Goal: Information Seeking & Learning: Learn about a topic

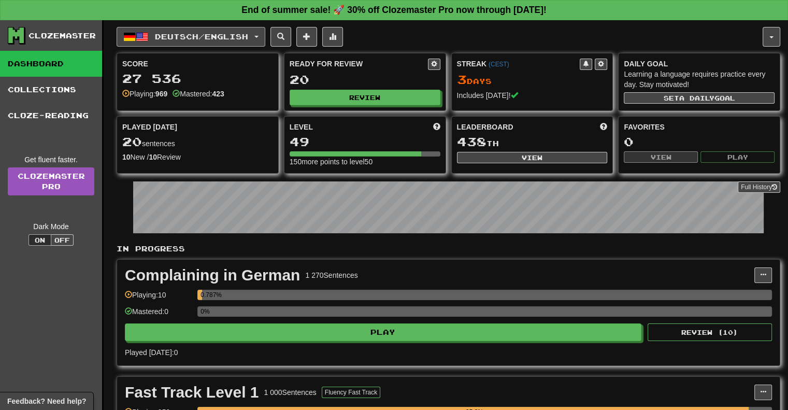
click at [239, 37] on span "Deutsch / English" at bounding box center [201, 36] width 93 height 9
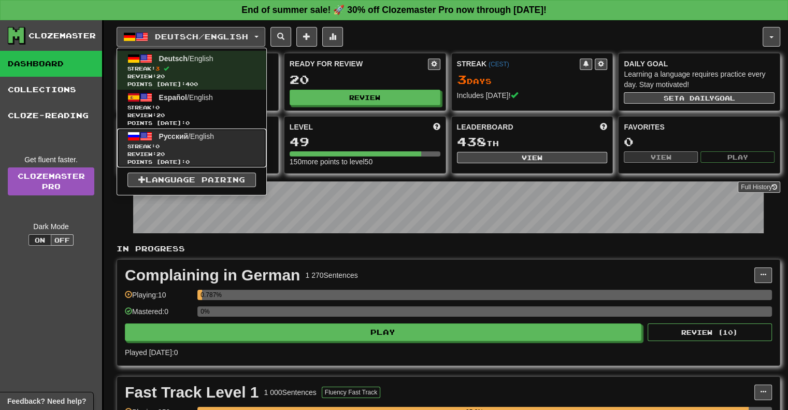
click at [182, 135] on span "Русский" at bounding box center [174, 136] width 30 height 8
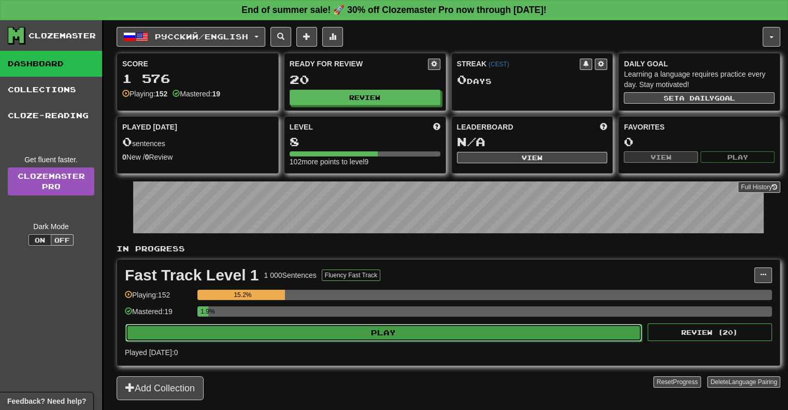
click at [293, 331] on button "Play" at bounding box center [383, 333] width 517 height 18
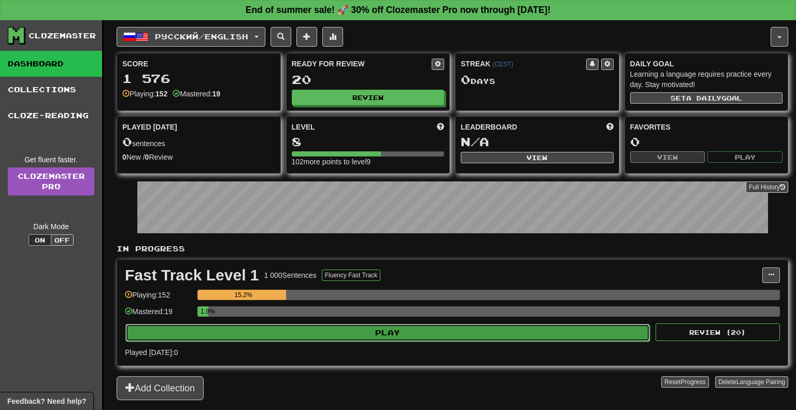
select select "**"
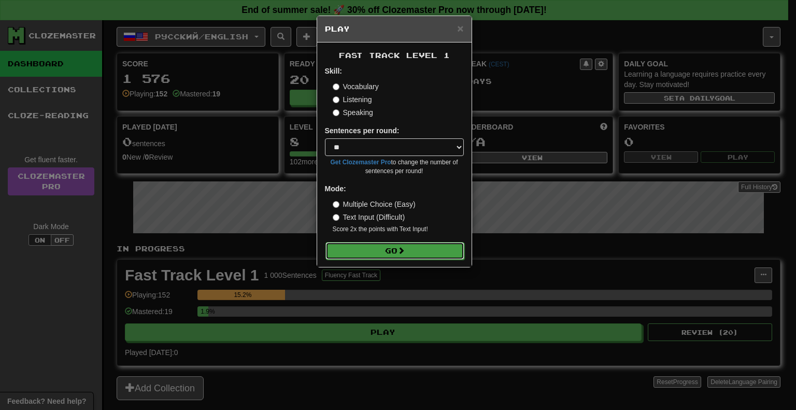
click at [347, 254] on button "Go" at bounding box center [394, 251] width 139 height 18
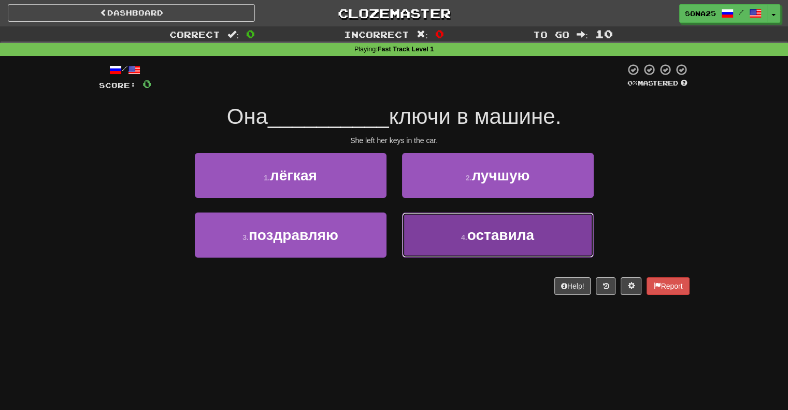
click at [488, 232] on span "оставила" at bounding box center [500, 235] width 67 height 16
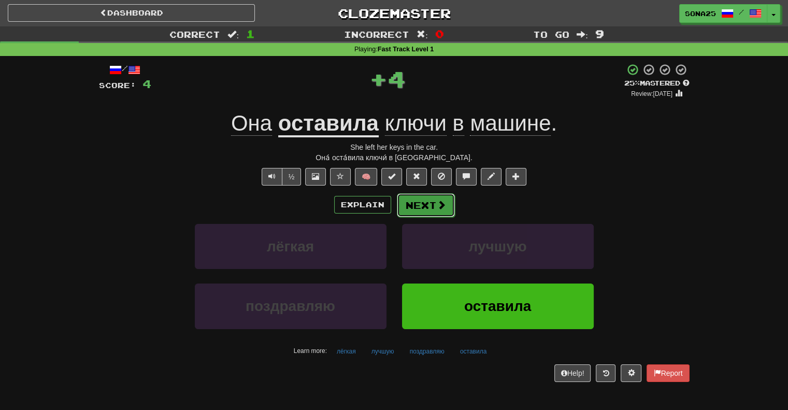
click at [437, 202] on span at bounding box center [441, 204] width 9 height 9
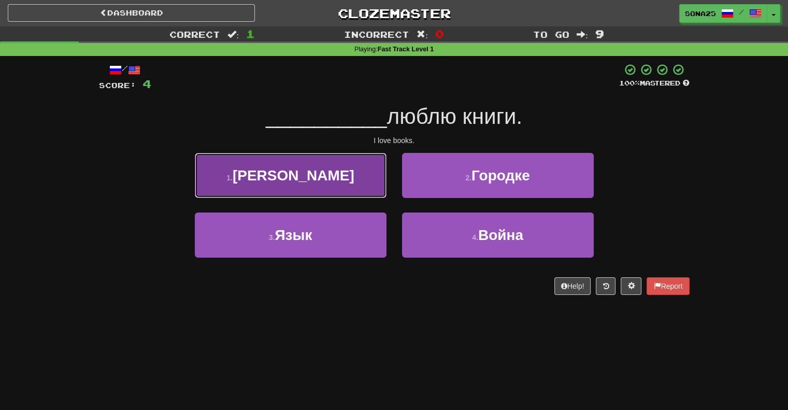
click at [355, 187] on button "1 . Я" at bounding box center [291, 175] width 192 height 45
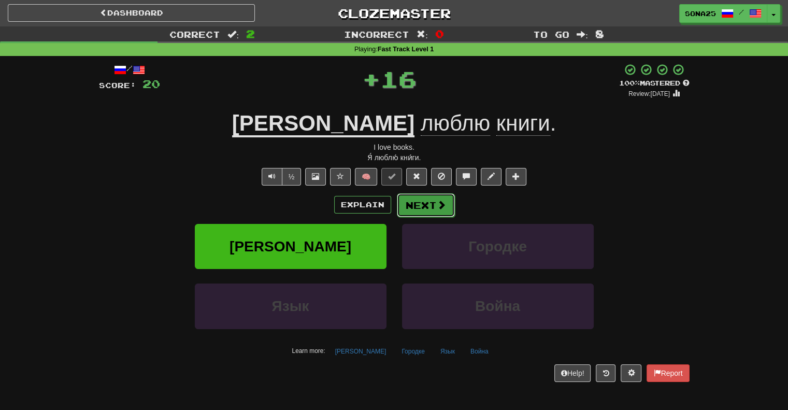
click at [407, 201] on button "Next" at bounding box center [426, 205] width 58 height 24
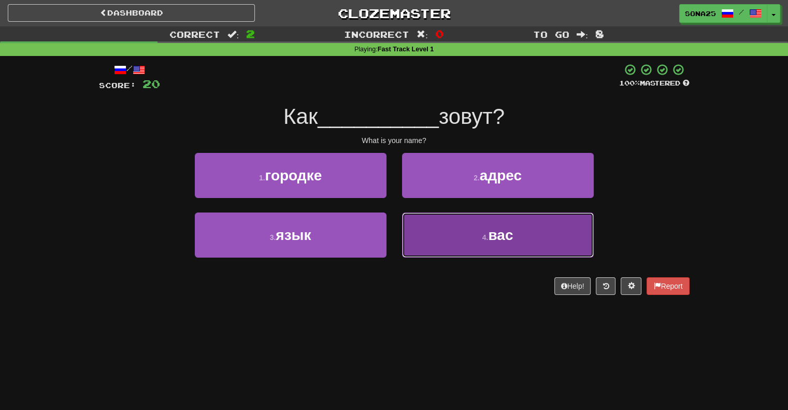
click at [467, 245] on button "4 . вас" at bounding box center [498, 234] width 192 height 45
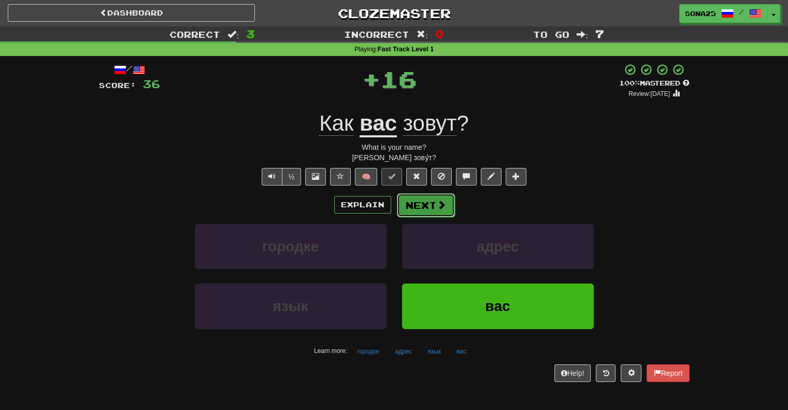
click at [441, 207] on span at bounding box center [441, 204] width 9 height 9
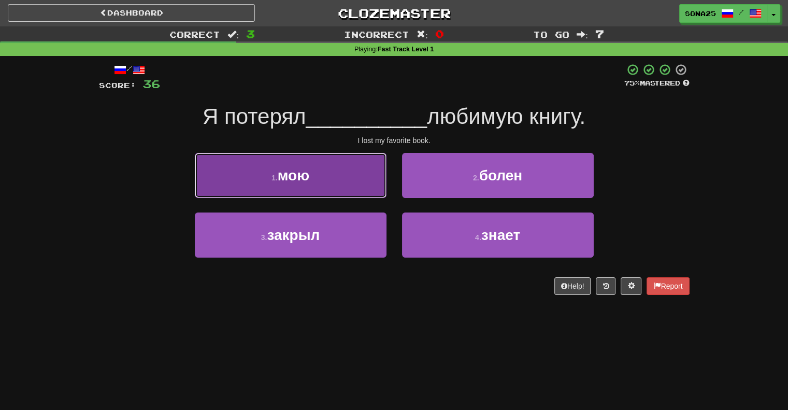
click at [328, 177] on button "1 . мою" at bounding box center [291, 175] width 192 height 45
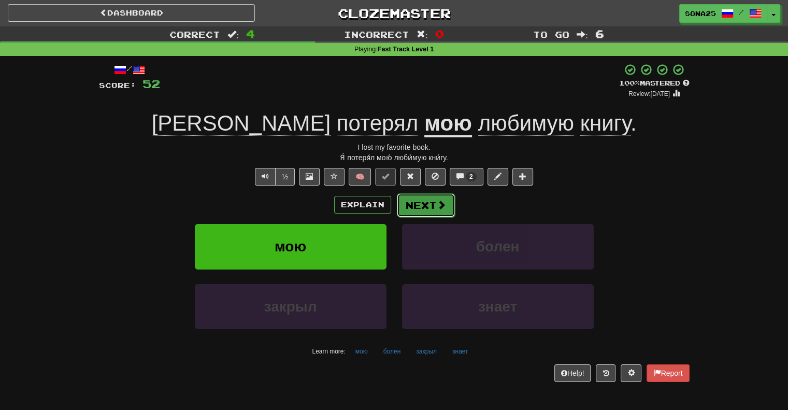
click at [422, 208] on button "Next" at bounding box center [426, 205] width 58 height 24
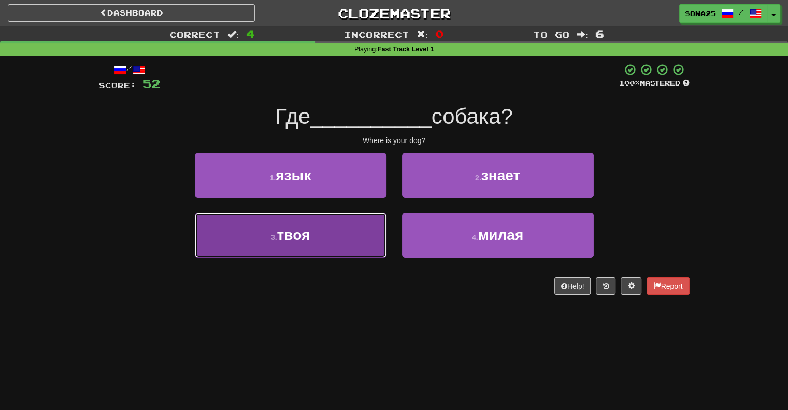
click at [348, 239] on button "3 . твоя" at bounding box center [291, 234] width 192 height 45
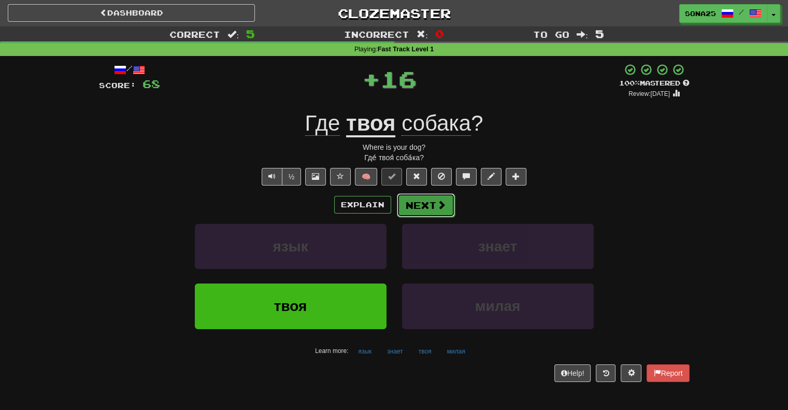
click at [442, 205] on span at bounding box center [441, 204] width 9 height 9
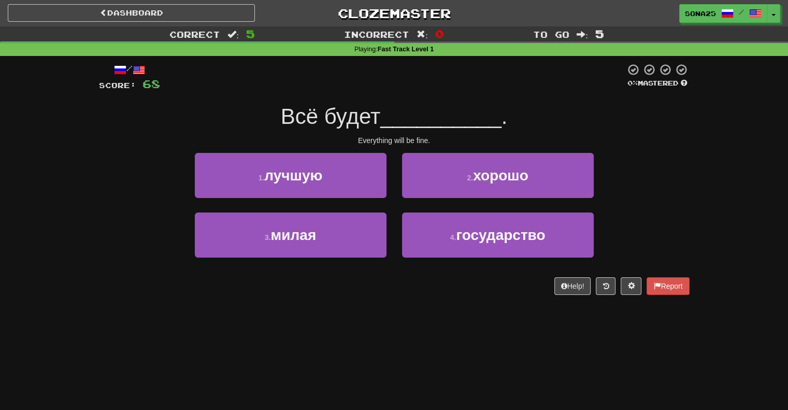
click at [443, 198] on div "2 . хорошо" at bounding box center [497, 183] width 207 height 60
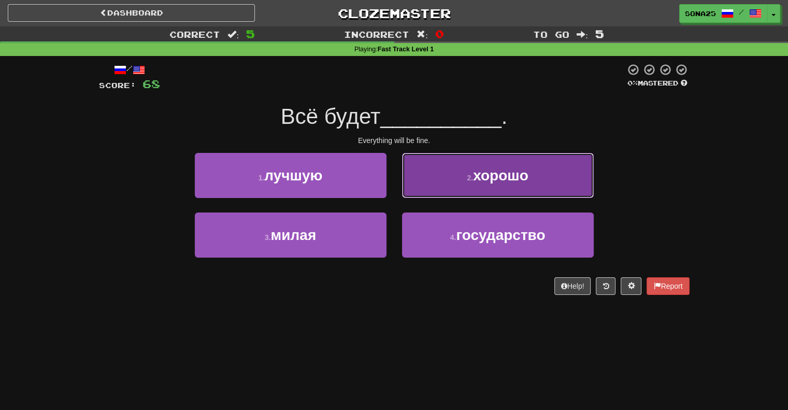
click at [449, 177] on button "2 . хорошо" at bounding box center [498, 175] width 192 height 45
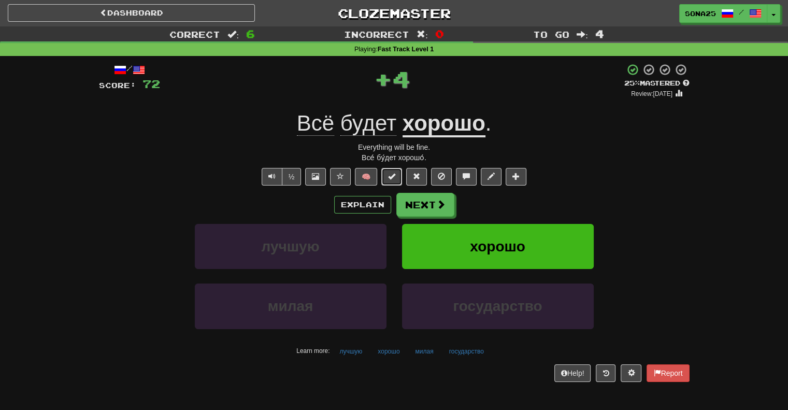
click at [396, 172] on button at bounding box center [391, 177] width 21 height 18
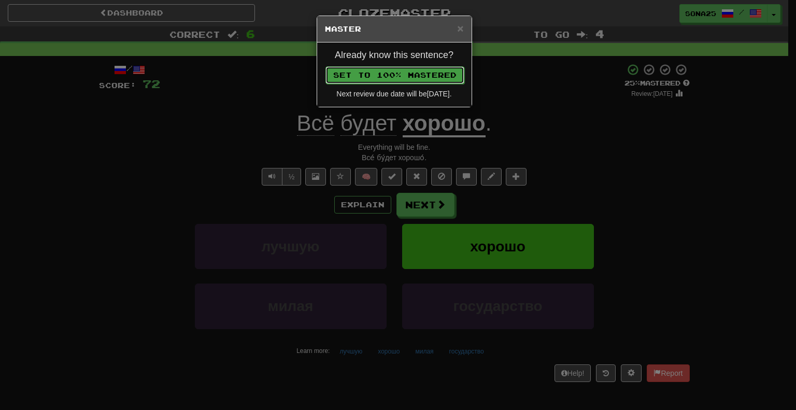
click at [398, 78] on button "Set to 100% Mastered" at bounding box center [394, 75] width 139 height 18
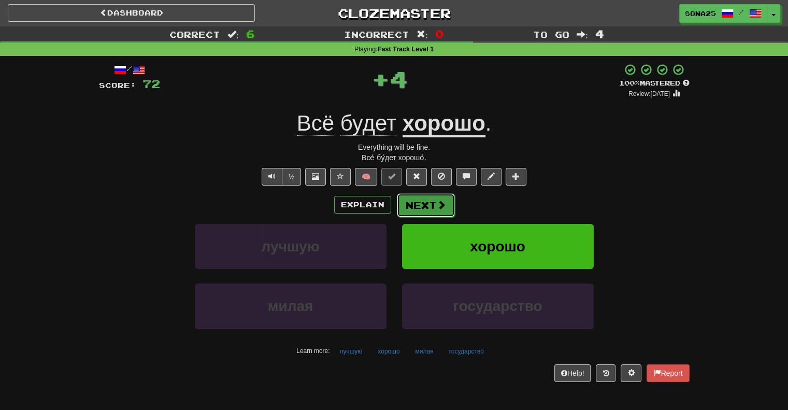
click at [415, 203] on button "Next" at bounding box center [426, 205] width 58 height 24
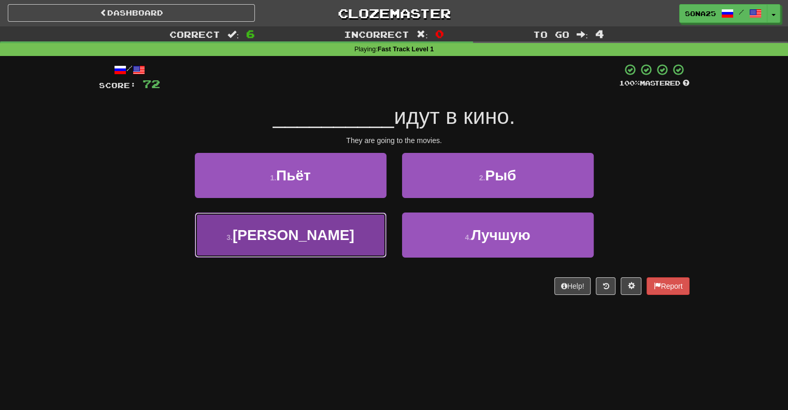
click at [322, 239] on button "3 . Они" at bounding box center [291, 234] width 192 height 45
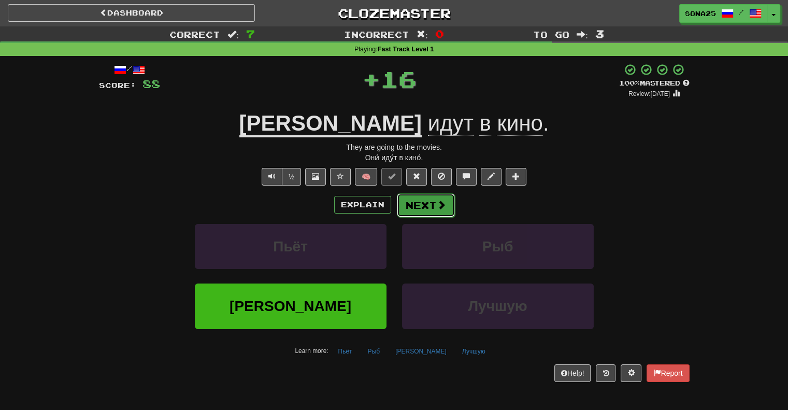
click at [427, 209] on button "Next" at bounding box center [426, 205] width 58 height 24
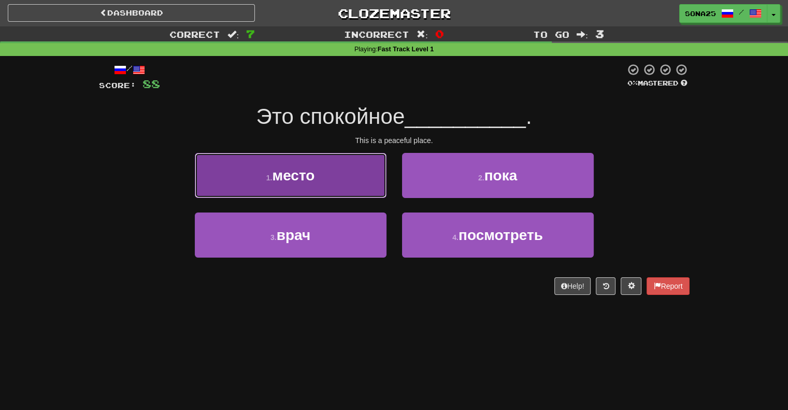
click at [324, 173] on button "1 . место" at bounding box center [291, 175] width 192 height 45
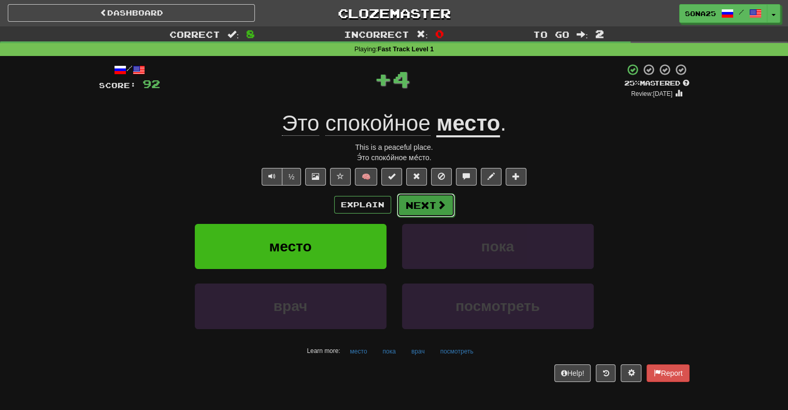
click at [418, 203] on button "Next" at bounding box center [426, 205] width 58 height 24
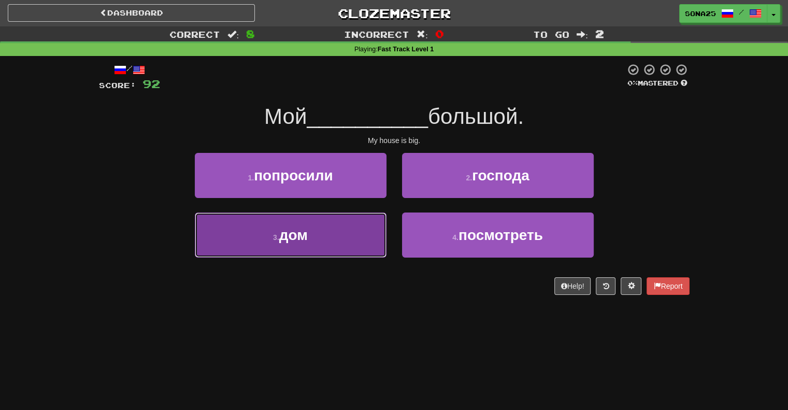
click at [349, 236] on button "3 . дом" at bounding box center [291, 234] width 192 height 45
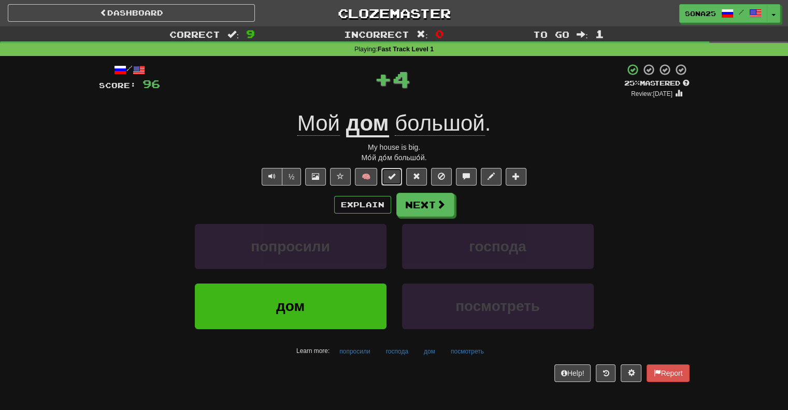
click at [398, 169] on button at bounding box center [391, 177] width 21 height 18
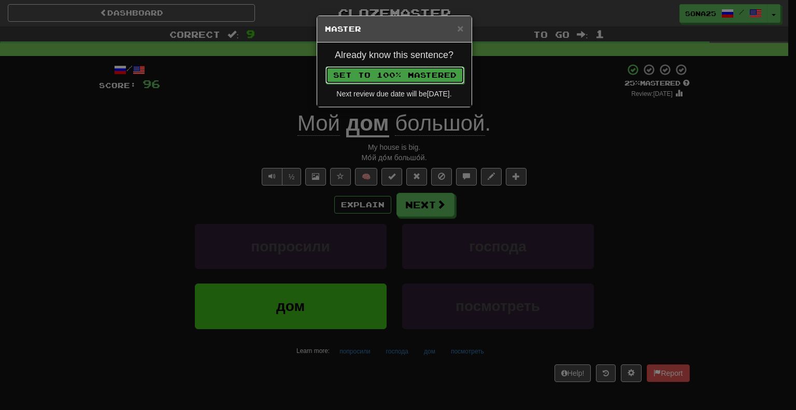
click at [402, 72] on button "Set to 100% Mastered" at bounding box center [394, 75] width 139 height 18
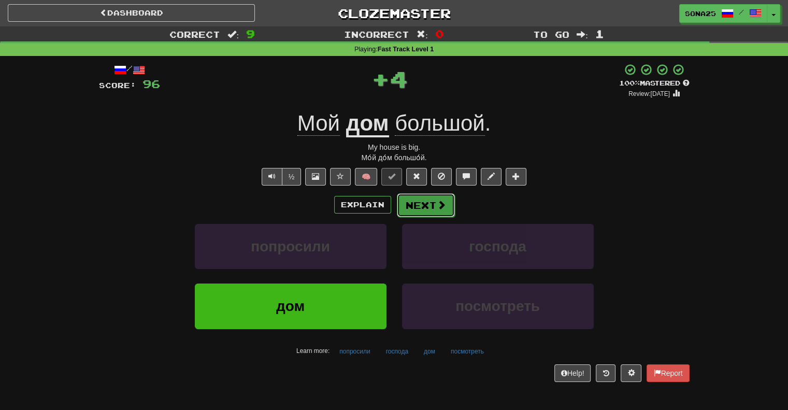
click at [413, 206] on button "Next" at bounding box center [426, 205] width 58 height 24
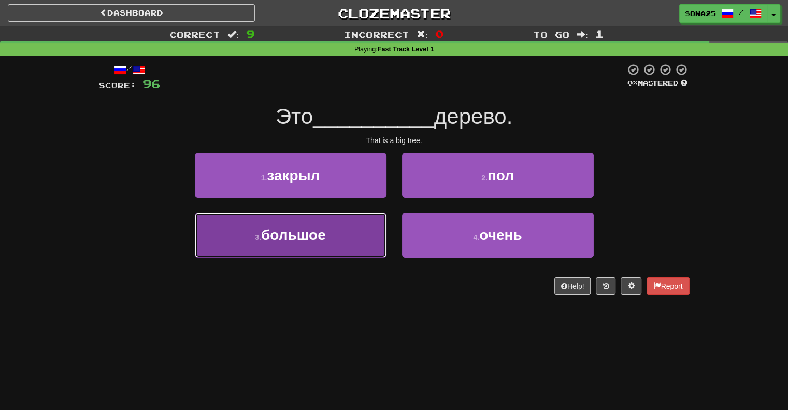
click at [346, 239] on button "3 . большое" at bounding box center [291, 234] width 192 height 45
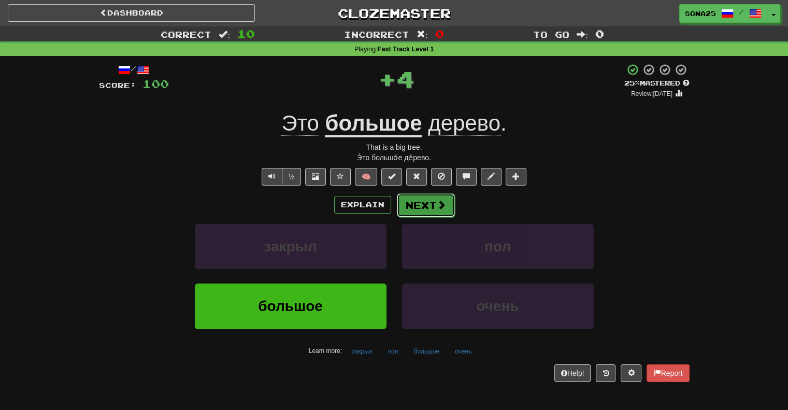
click at [409, 204] on button "Next" at bounding box center [426, 205] width 58 height 24
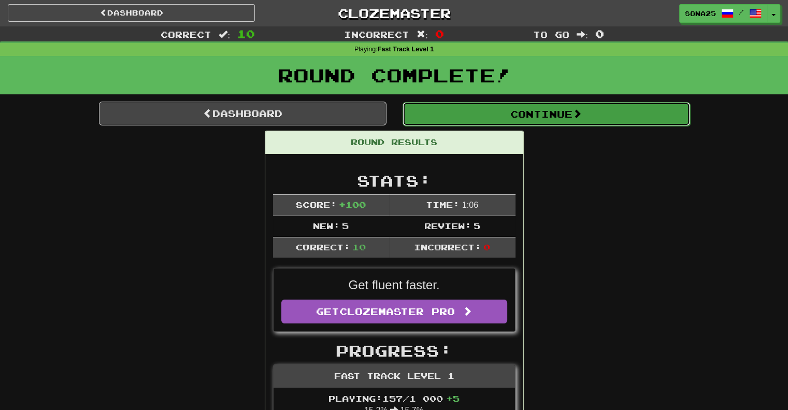
click at [469, 111] on button "Continue" at bounding box center [547, 114] width 288 height 24
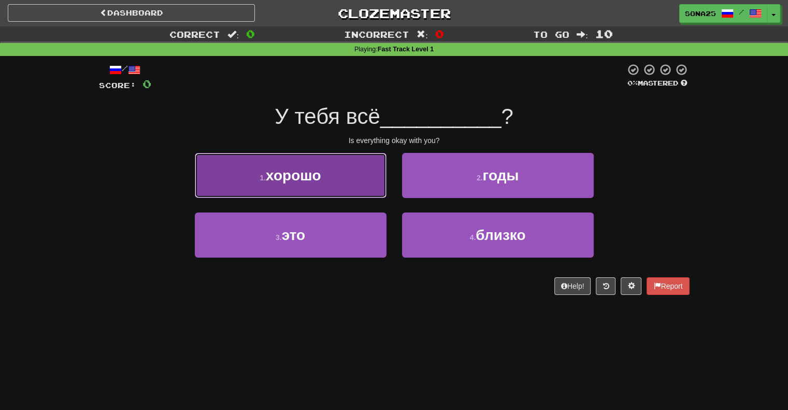
click at [326, 181] on button "1 . хорошо" at bounding box center [291, 175] width 192 height 45
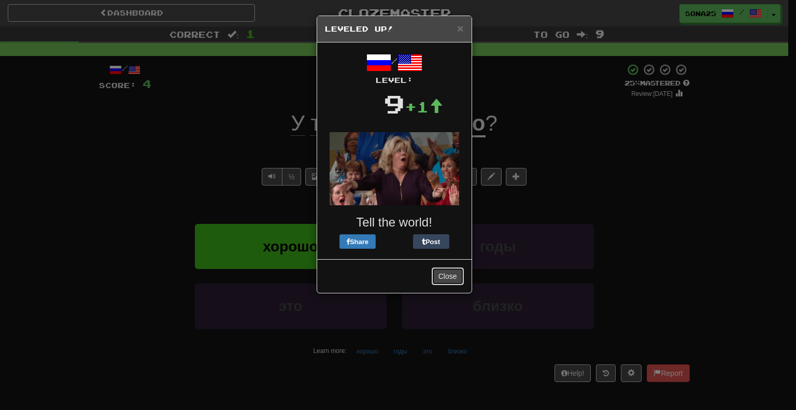
click at [446, 275] on button "Close" at bounding box center [448, 276] width 32 height 18
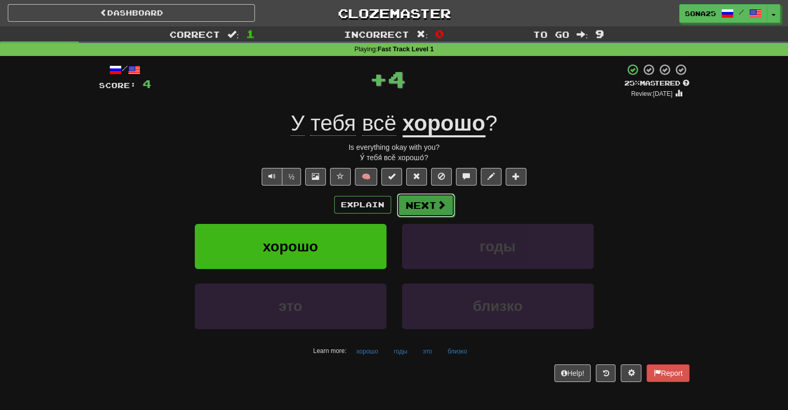
click at [434, 208] on button "Next" at bounding box center [426, 205] width 58 height 24
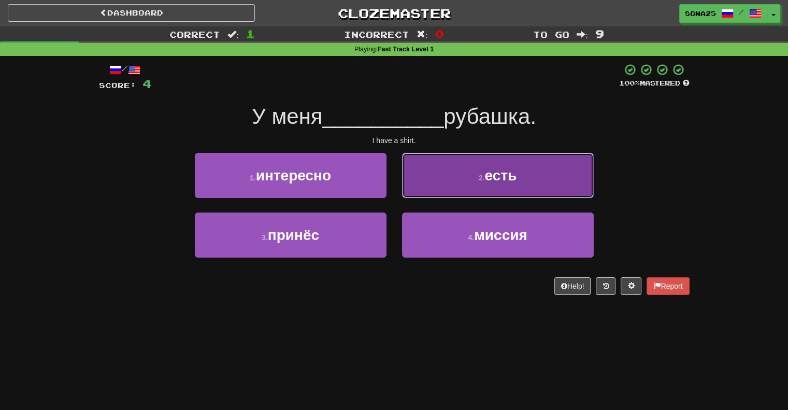
click at [483, 185] on button "2 . есть" at bounding box center [498, 175] width 192 height 45
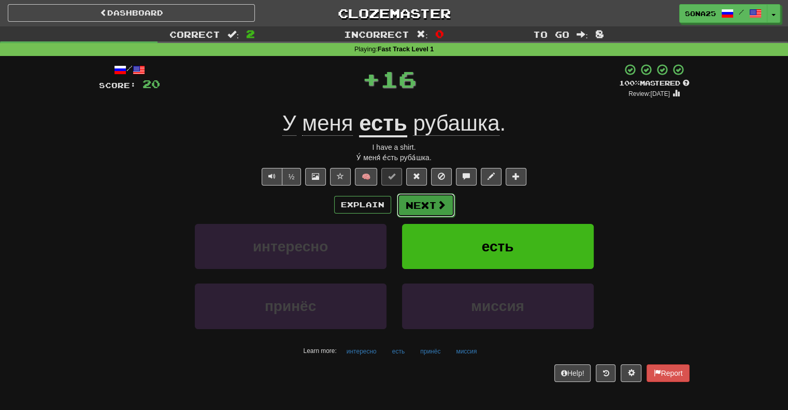
click at [423, 202] on button "Next" at bounding box center [426, 205] width 58 height 24
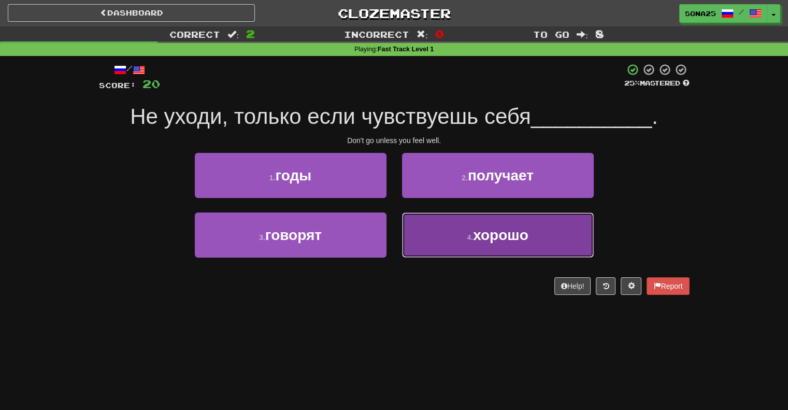
click at [470, 237] on small "4 ." at bounding box center [470, 237] width 6 height 8
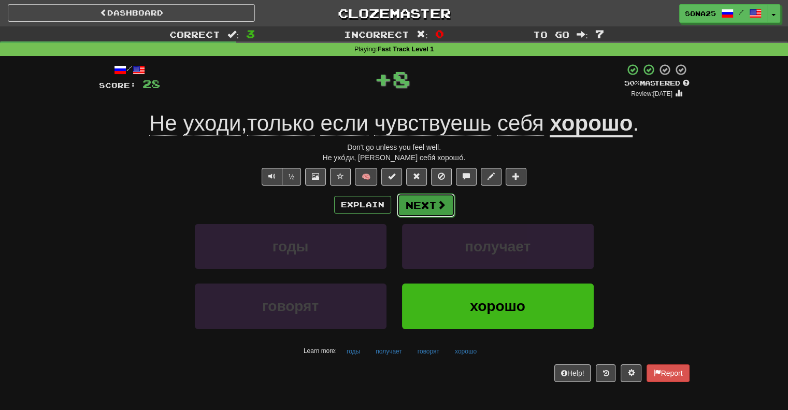
click at [437, 204] on span at bounding box center [441, 204] width 9 height 9
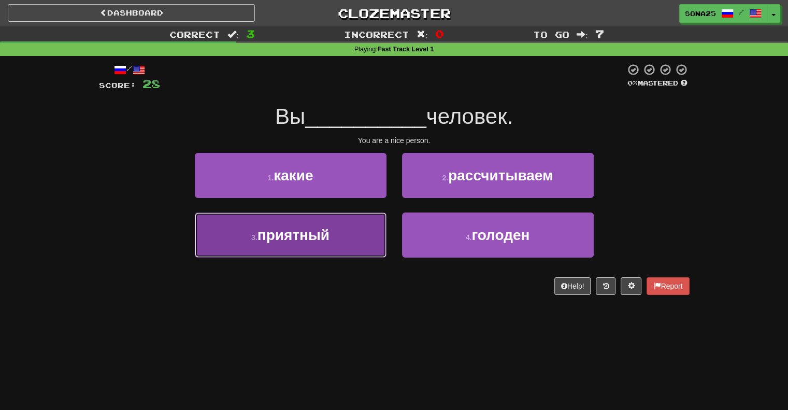
click at [318, 238] on span "приятный" at bounding box center [294, 235] width 72 height 16
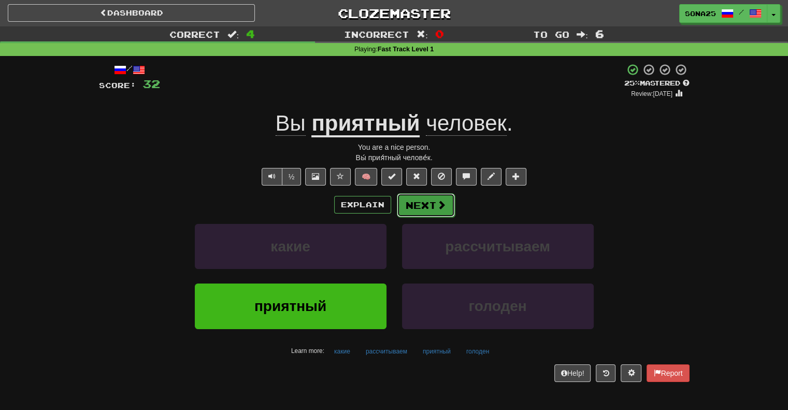
click at [427, 204] on button "Next" at bounding box center [426, 205] width 58 height 24
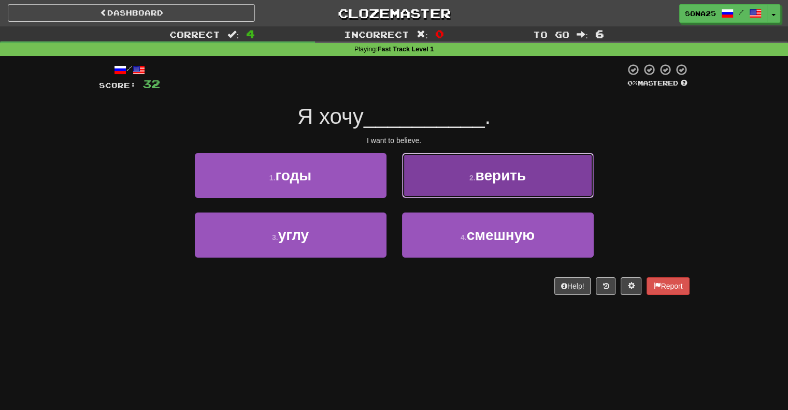
click at [504, 184] on button "2 . верить" at bounding box center [498, 175] width 192 height 45
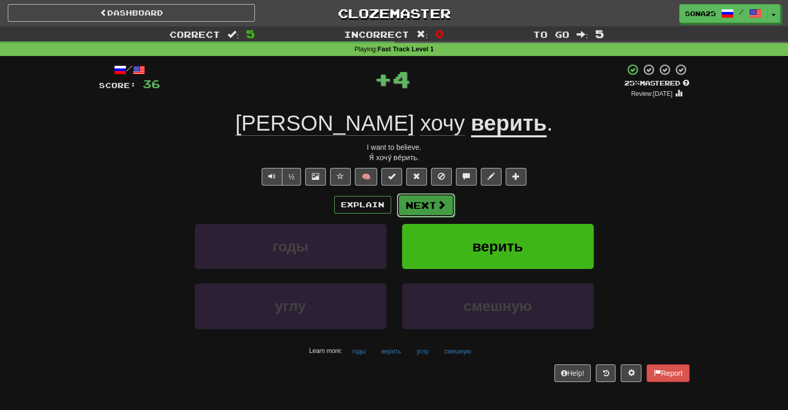
click at [431, 202] on button "Next" at bounding box center [426, 205] width 58 height 24
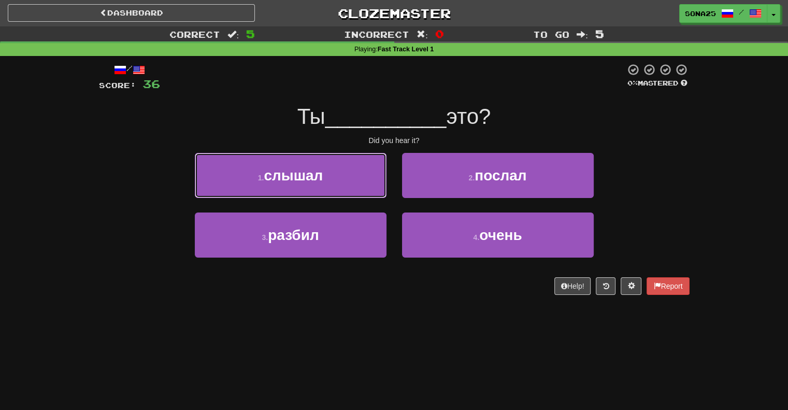
click at [328, 173] on button "1 . слышал" at bounding box center [291, 175] width 192 height 45
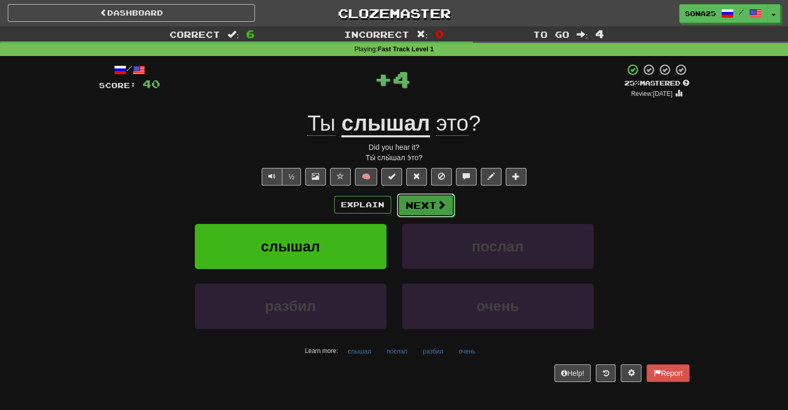
click at [433, 202] on button "Next" at bounding box center [426, 205] width 58 height 24
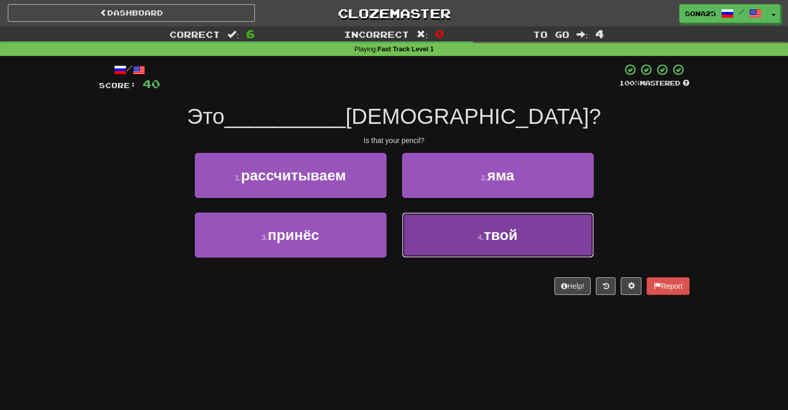
click at [479, 241] on small "4 ." at bounding box center [481, 237] width 6 height 8
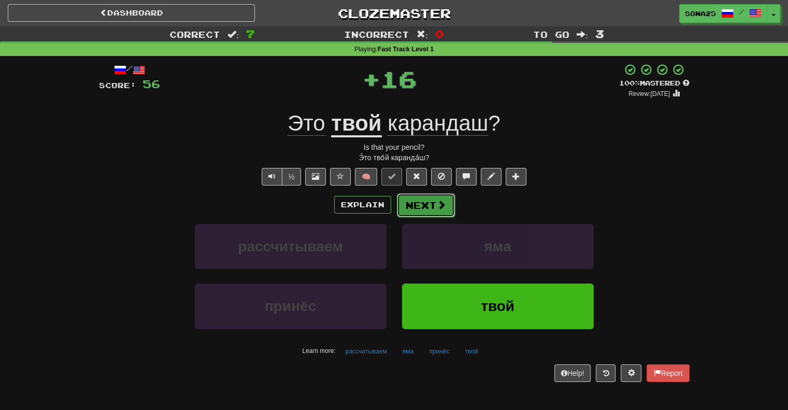
click at [437, 206] on span at bounding box center [441, 204] width 9 height 9
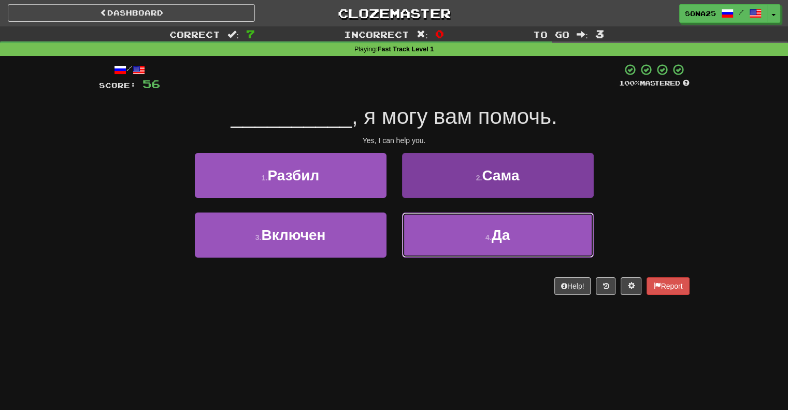
click at [446, 225] on button "4 . Да" at bounding box center [498, 234] width 192 height 45
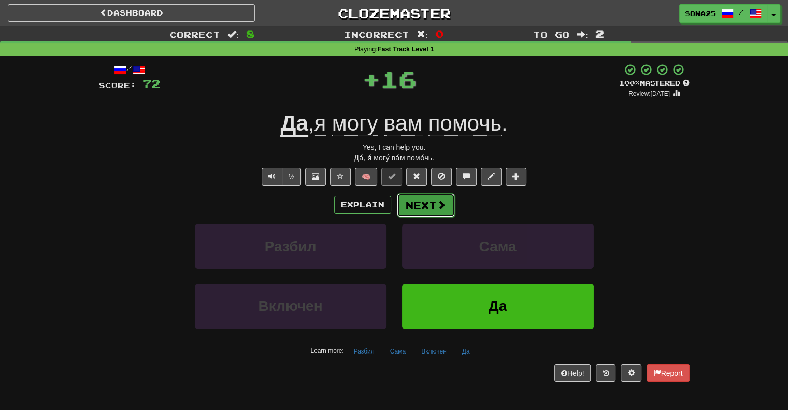
click at [426, 204] on button "Next" at bounding box center [426, 205] width 58 height 24
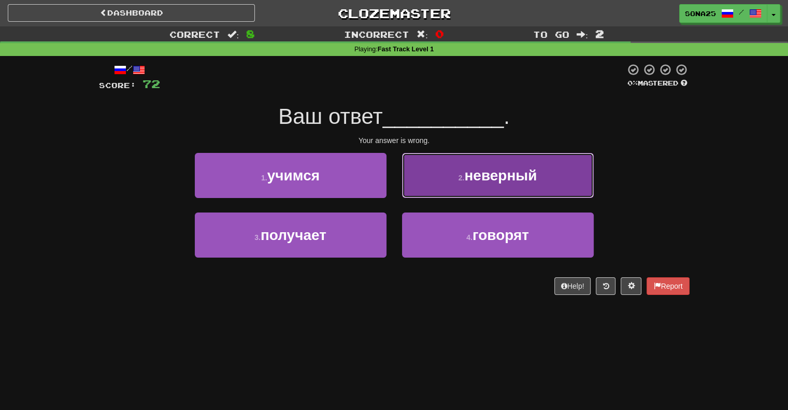
click at [475, 180] on span "неверный" at bounding box center [500, 175] width 73 height 16
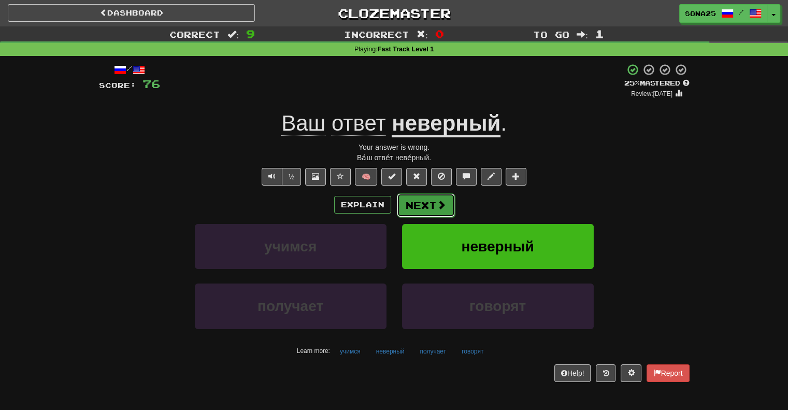
click at [415, 208] on button "Next" at bounding box center [426, 205] width 58 height 24
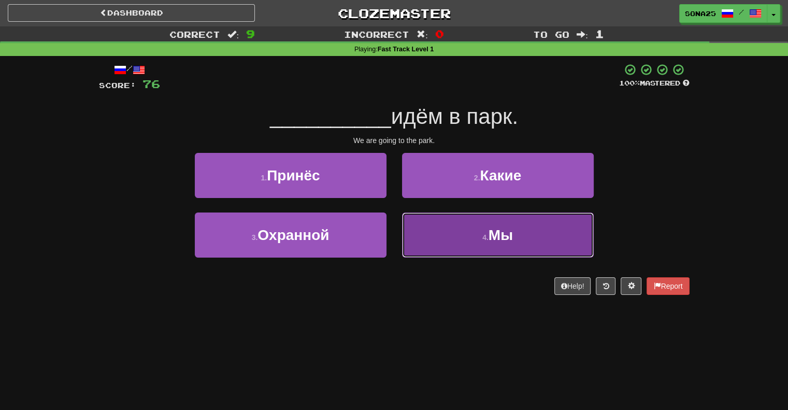
click at [454, 240] on button "4 . Мы" at bounding box center [498, 234] width 192 height 45
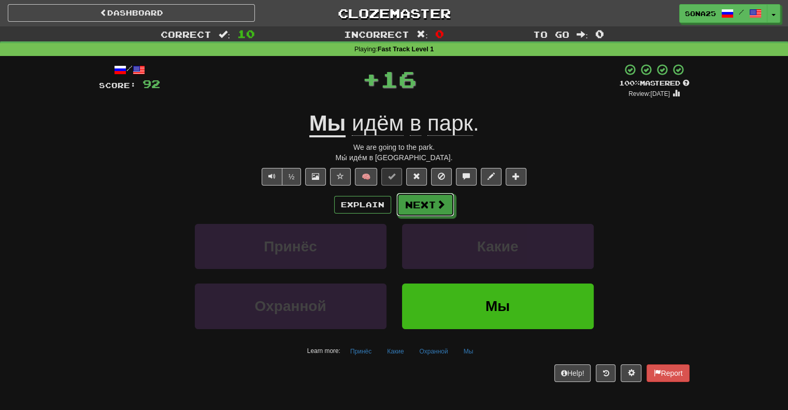
click at [415, 201] on button "Next" at bounding box center [425, 205] width 58 height 24
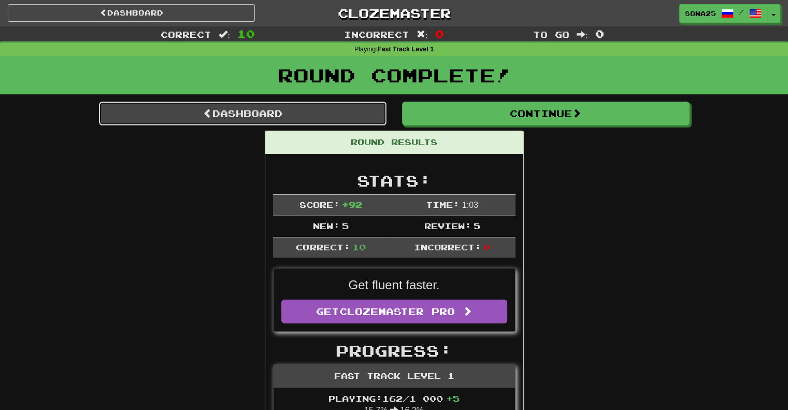
click at [257, 115] on link "Dashboard" at bounding box center [243, 114] width 288 height 24
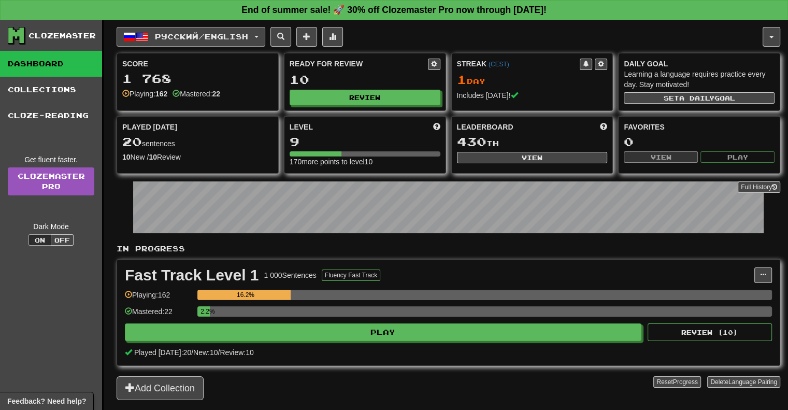
click at [219, 37] on span "Русский / English" at bounding box center [201, 36] width 93 height 9
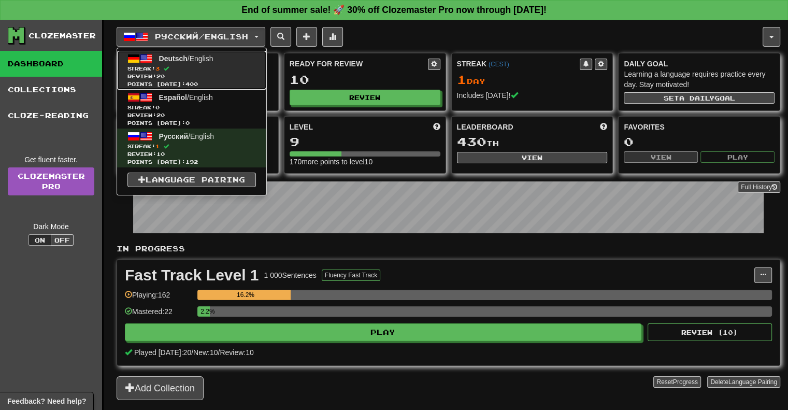
click at [221, 73] on span "Review: 20" at bounding box center [191, 77] width 129 height 8
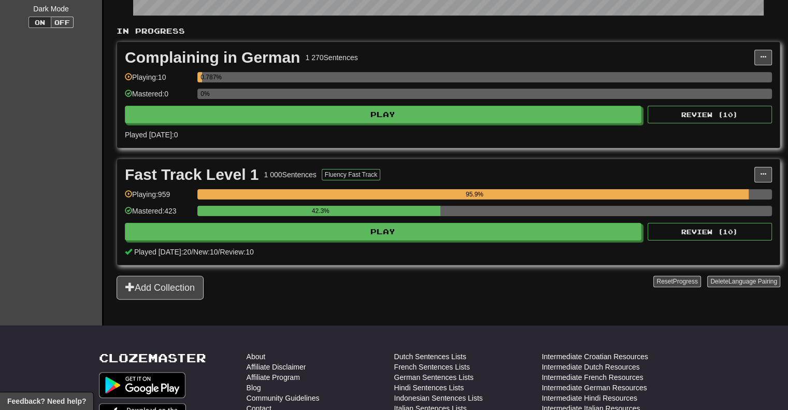
scroll to position [207, 0]
